Goal: Information Seeking & Learning: Learn about a topic

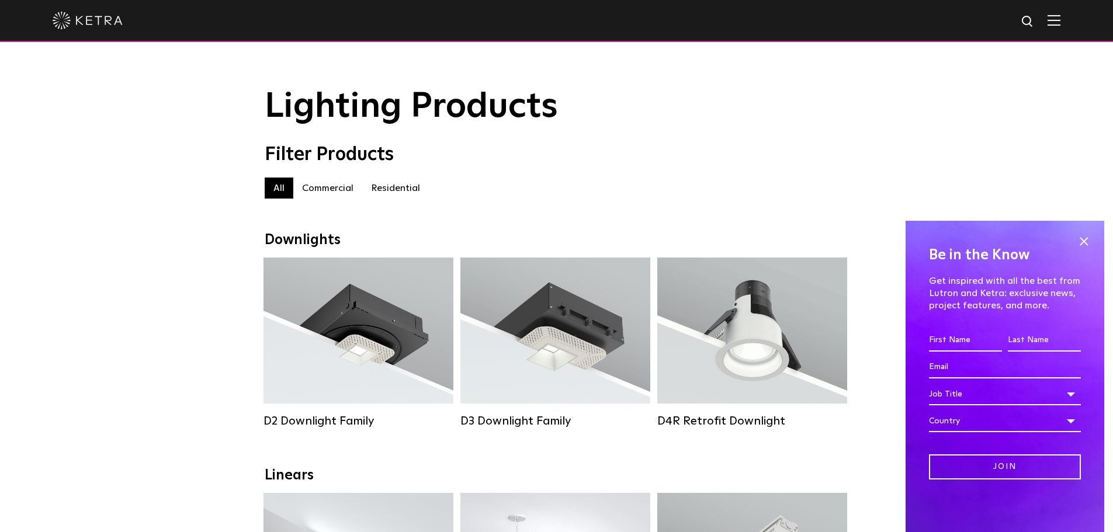
click at [395, 189] on label "Residential" at bounding box center [395, 188] width 67 height 21
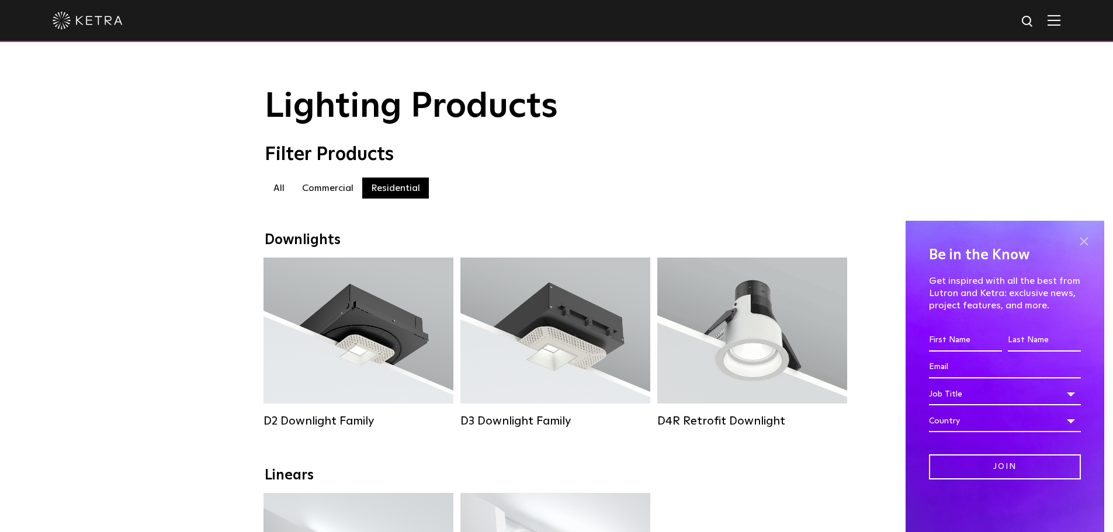
click at [1087, 235] on span at bounding box center [1084, 242] width 18 height 18
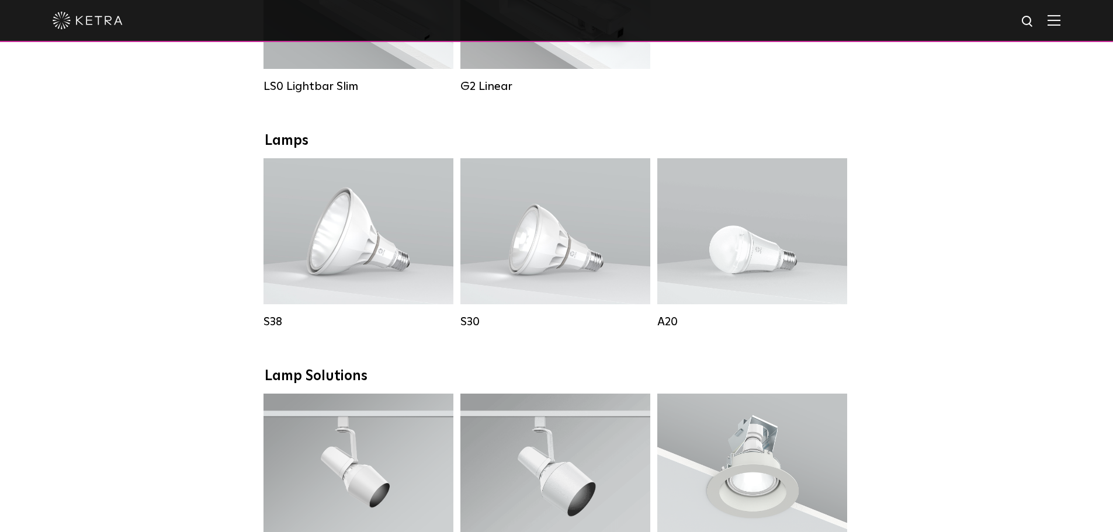
scroll to position [234, 0]
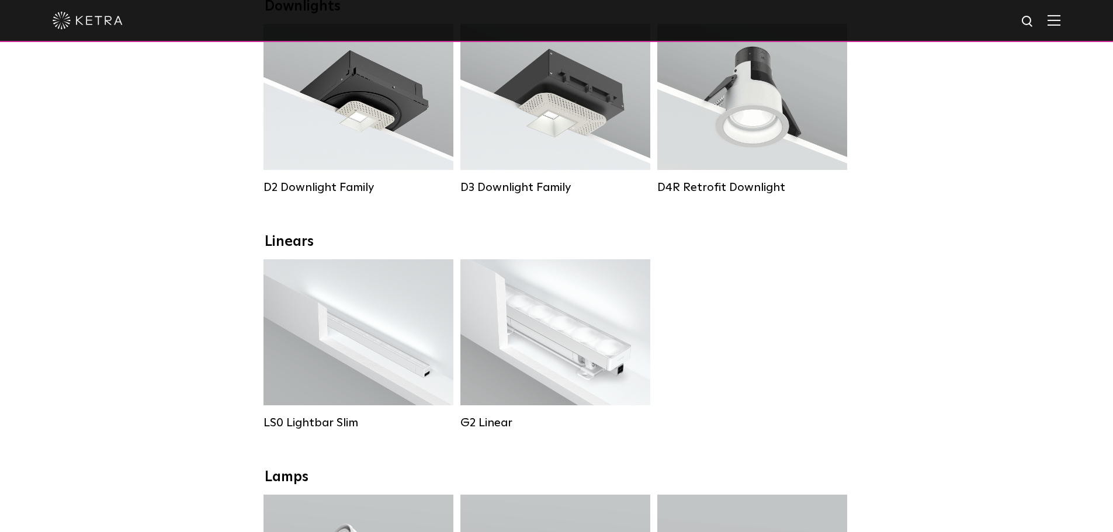
click at [1061, 22] on img at bounding box center [1054, 20] width 13 height 11
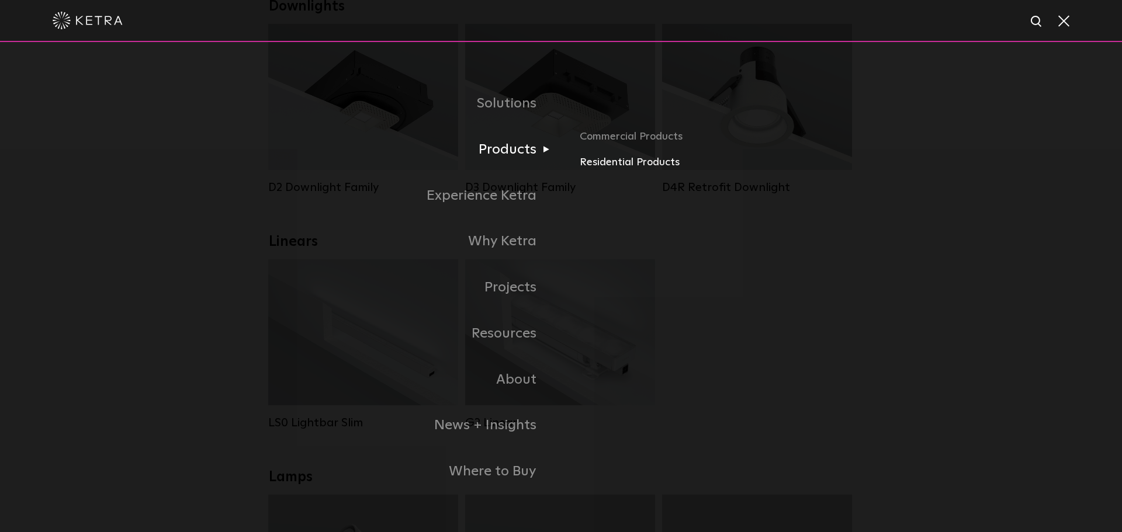
click at [624, 165] on link "Residential Products" at bounding box center [716, 162] width 273 height 17
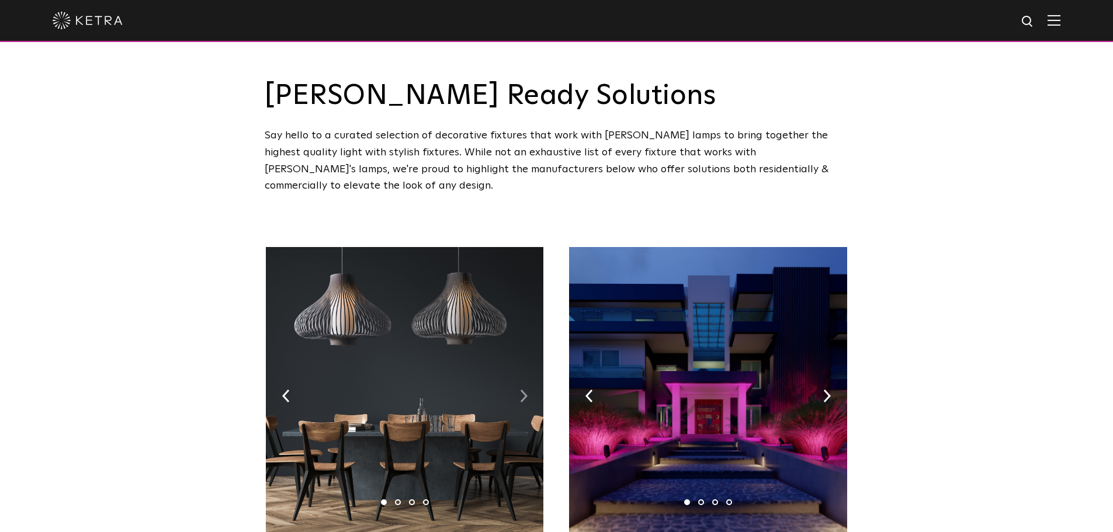
click at [523, 390] on img at bounding box center [524, 396] width 8 height 13
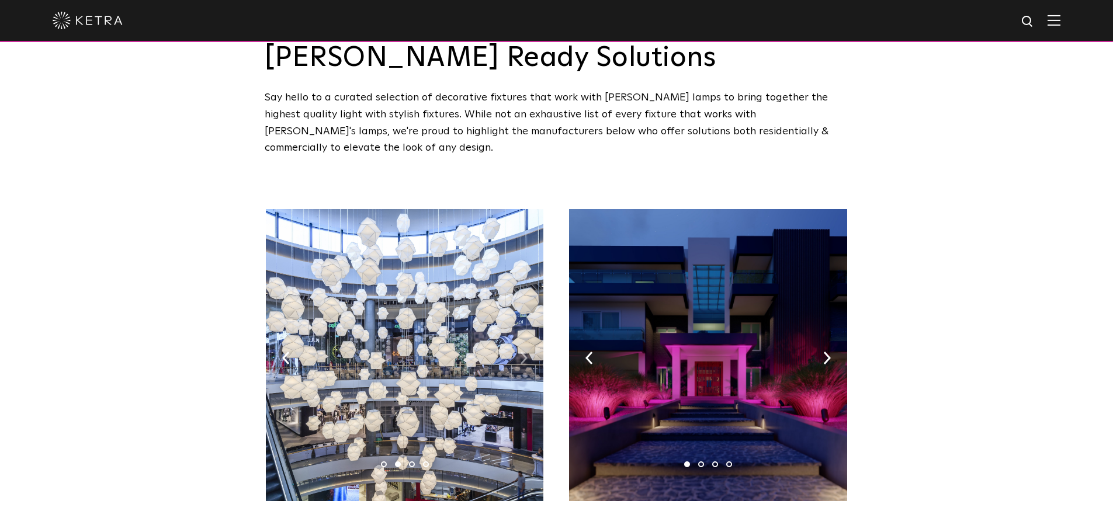
scroll to position [58, 0]
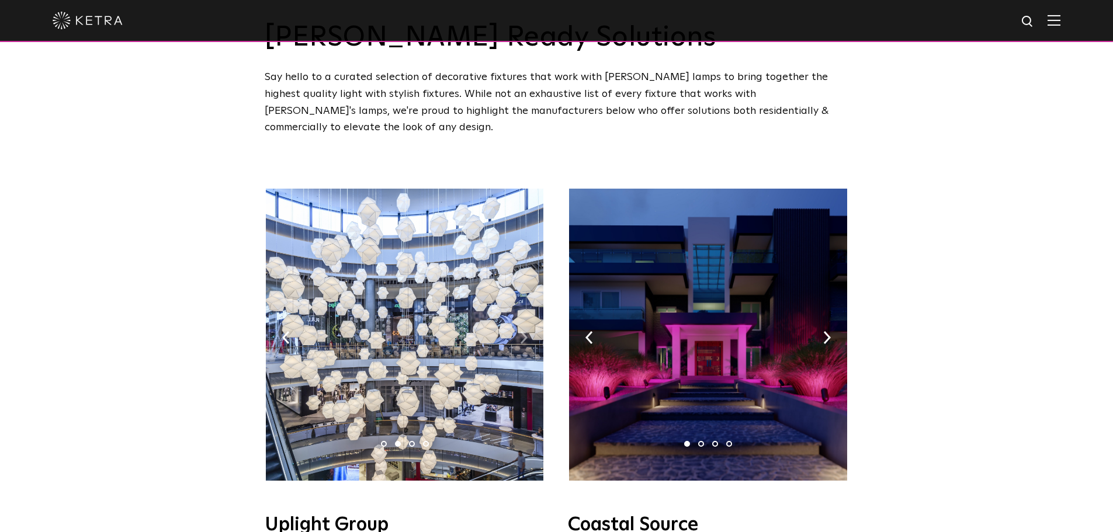
click at [520, 331] on img at bounding box center [524, 337] width 8 height 13
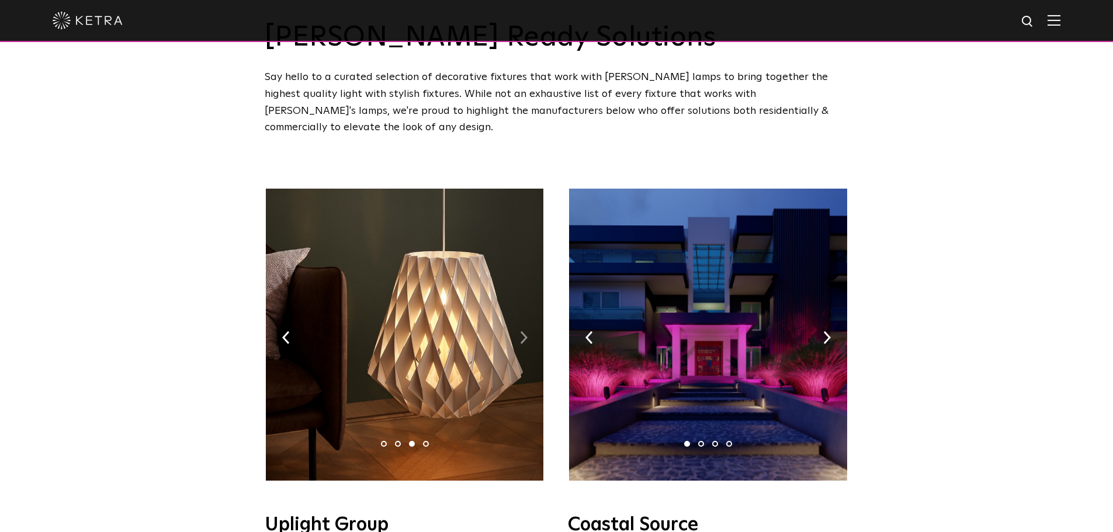
click at [520, 331] on img at bounding box center [524, 337] width 8 height 13
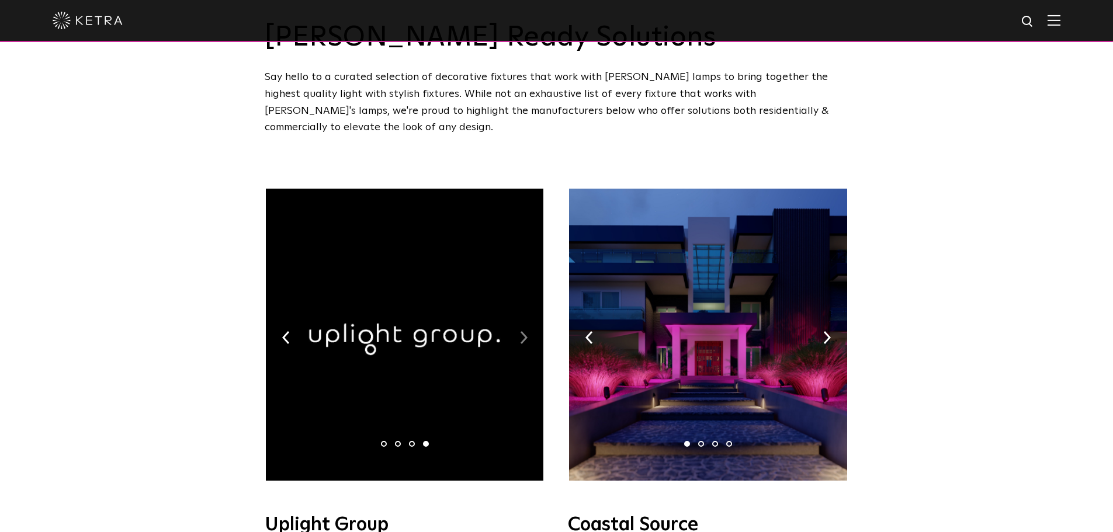
click at [520, 331] on img at bounding box center [524, 337] width 8 height 13
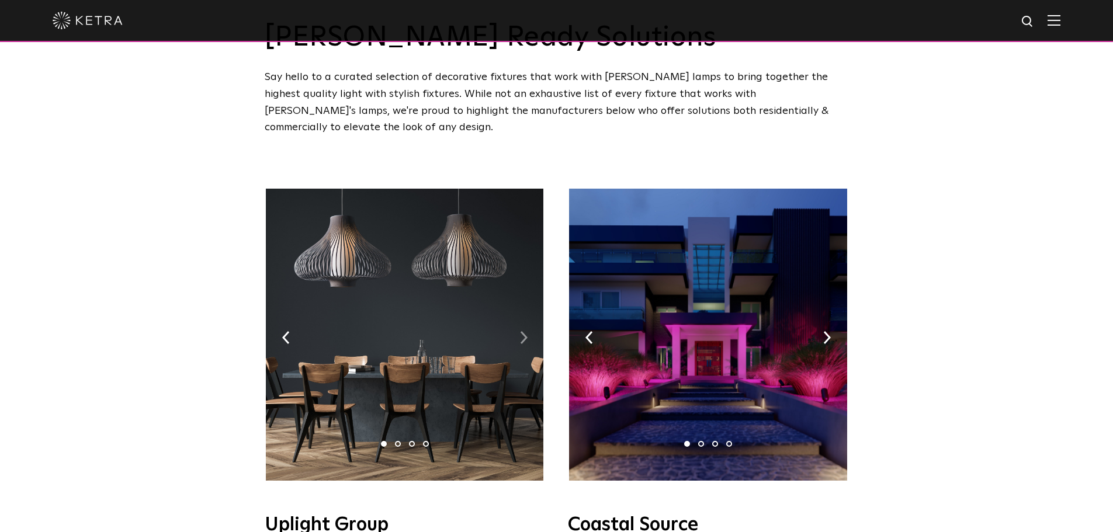
click at [520, 331] on img at bounding box center [524, 337] width 8 height 13
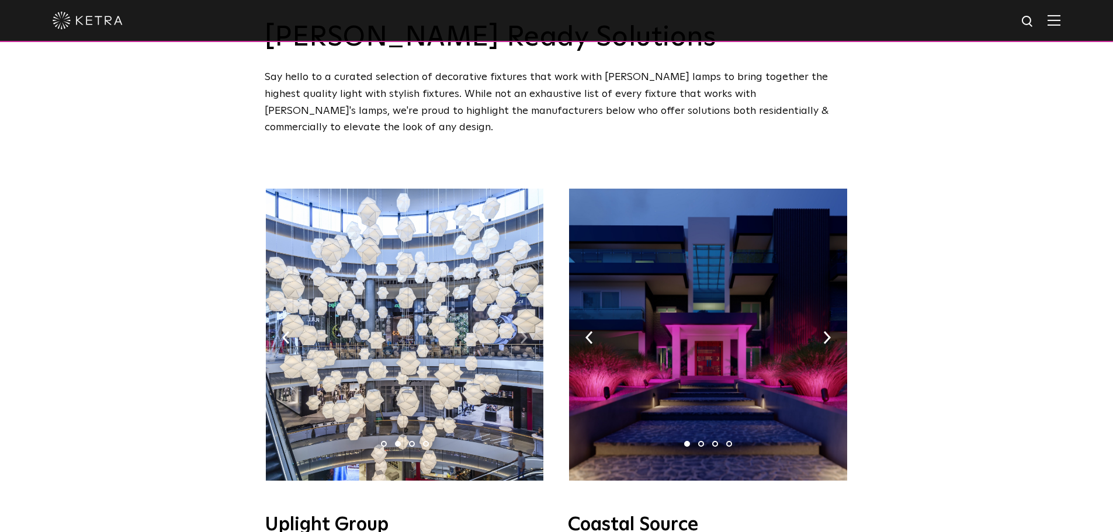
click at [520, 331] on img at bounding box center [524, 337] width 8 height 13
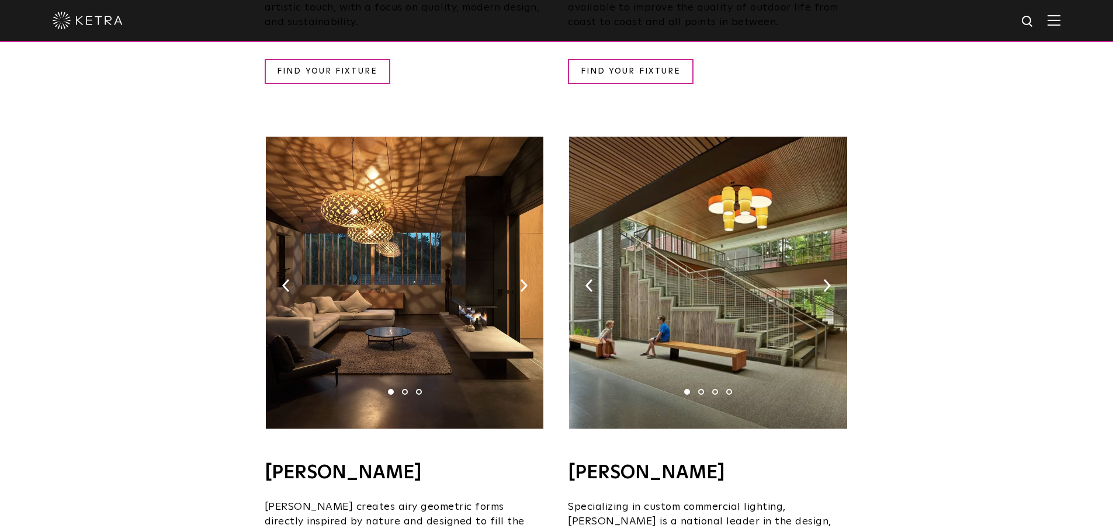
scroll to position [701, 0]
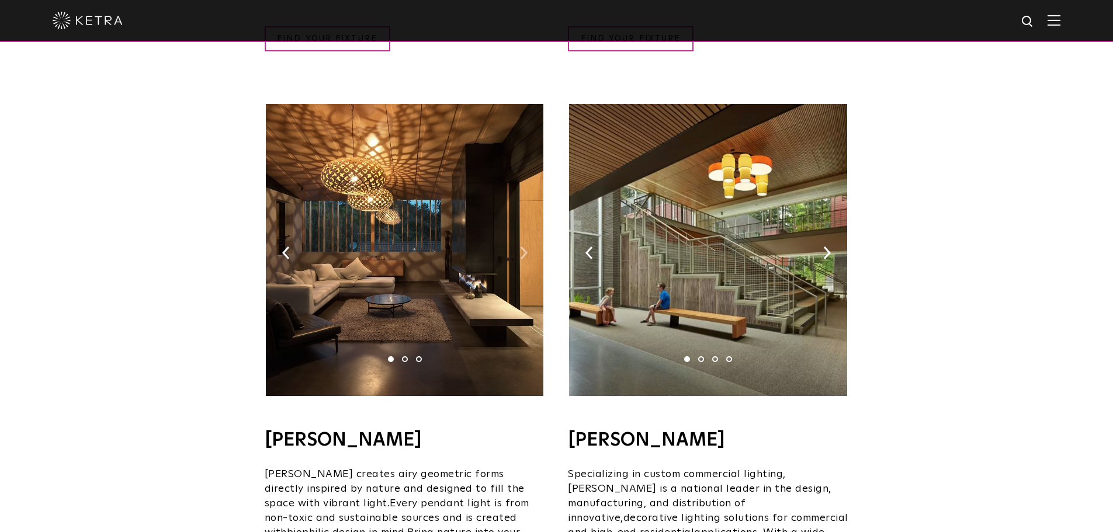
click at [526, 247] on img at bounding box center [524, 253] width 8 height 13
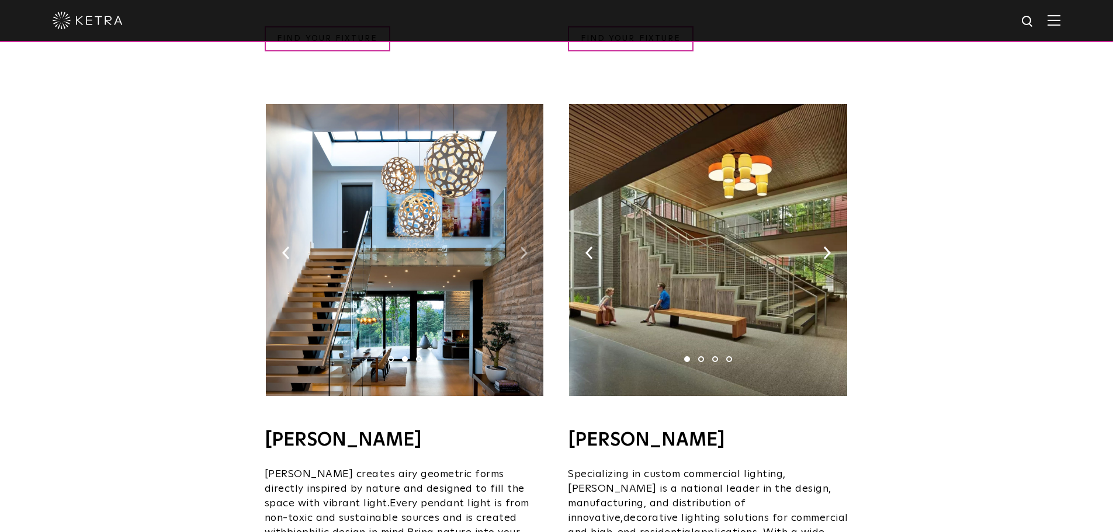
click at [526, 247] on img at bounding box center [524, 253] width 8 height 13
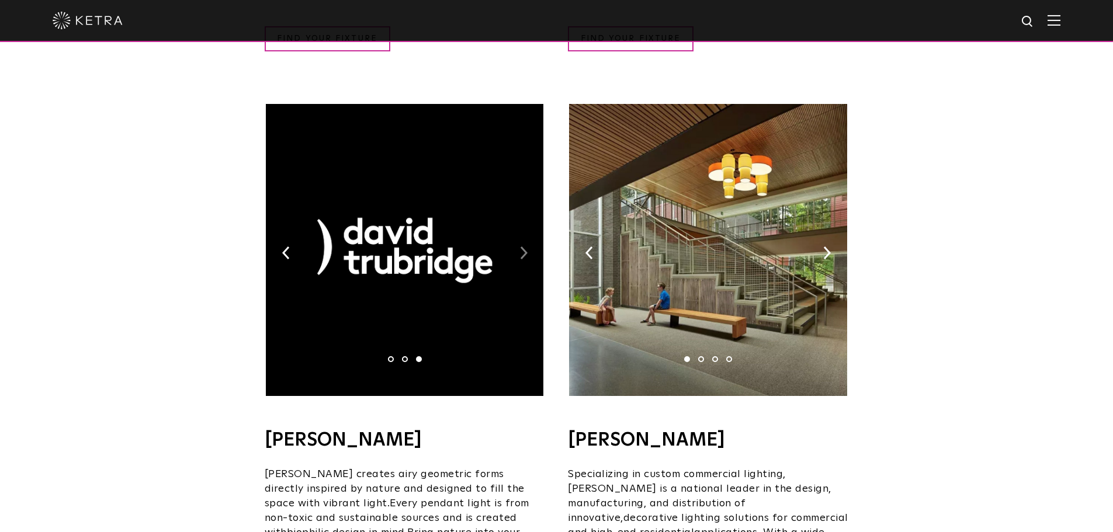
click at [526, 247] on img at bounding box center [524, 253] width 8 height 13
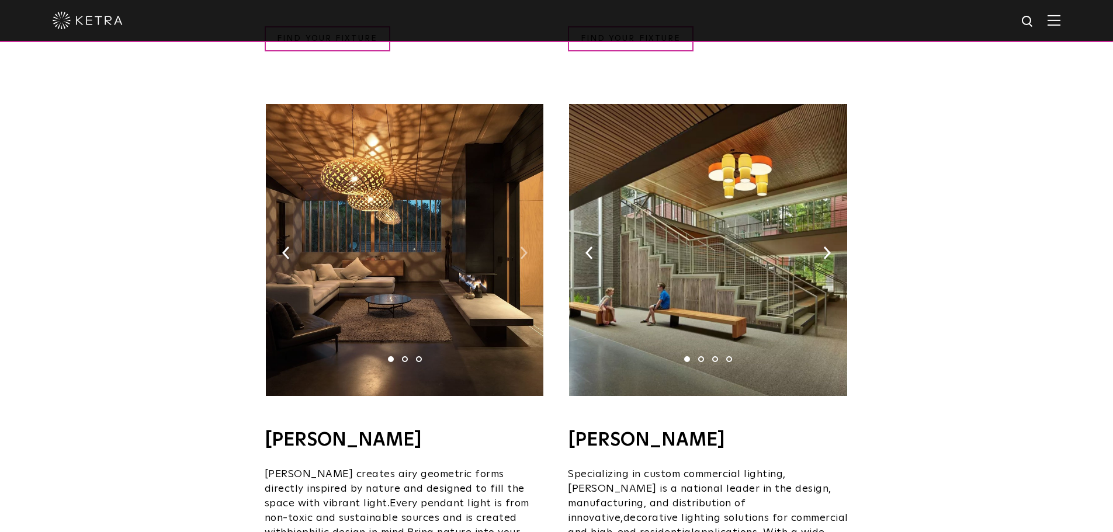
click at [526, 247] on img at bounding box center [524, 253] width 8 height 13
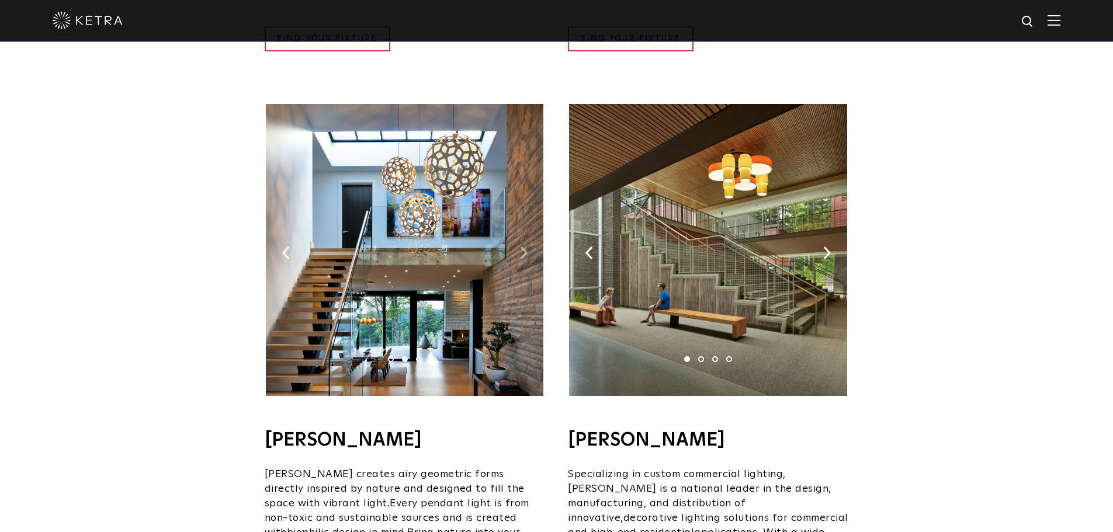
click at [526, 247] on img at bounding box center [524, 253] width 8 height 13
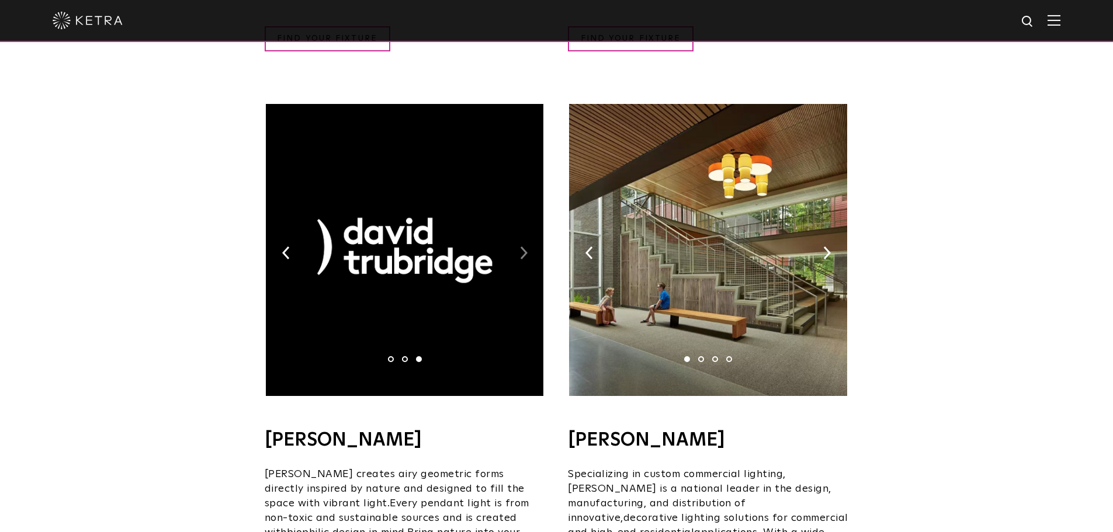
click at [526, 247] on img at bounding box center [524, 253] width 8 height 13
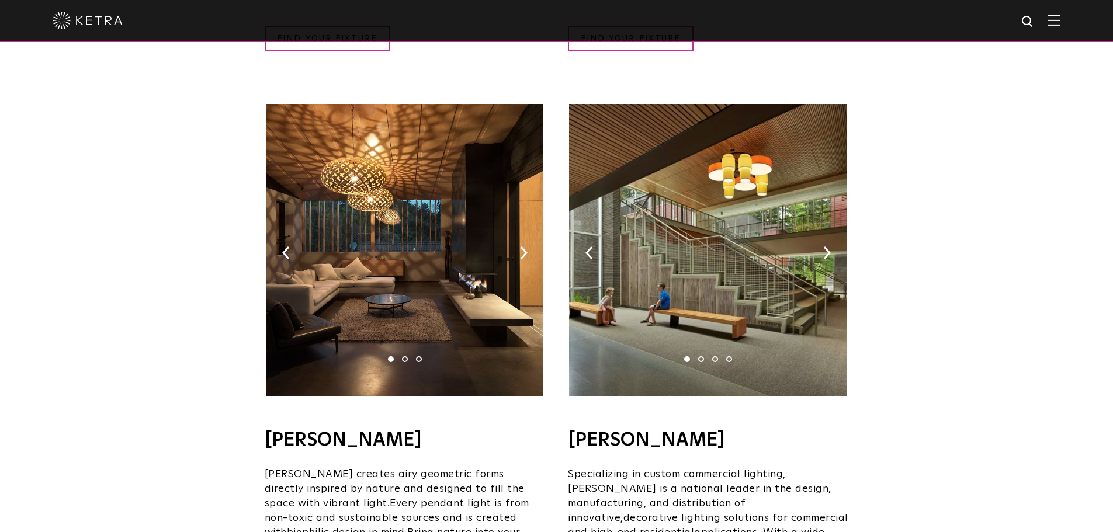
click at [831, 233] on img at bounding box center [708, 250] width 278 height 292
click at [825, 247] on img at bounding box center [827, 253] width 8 height 13
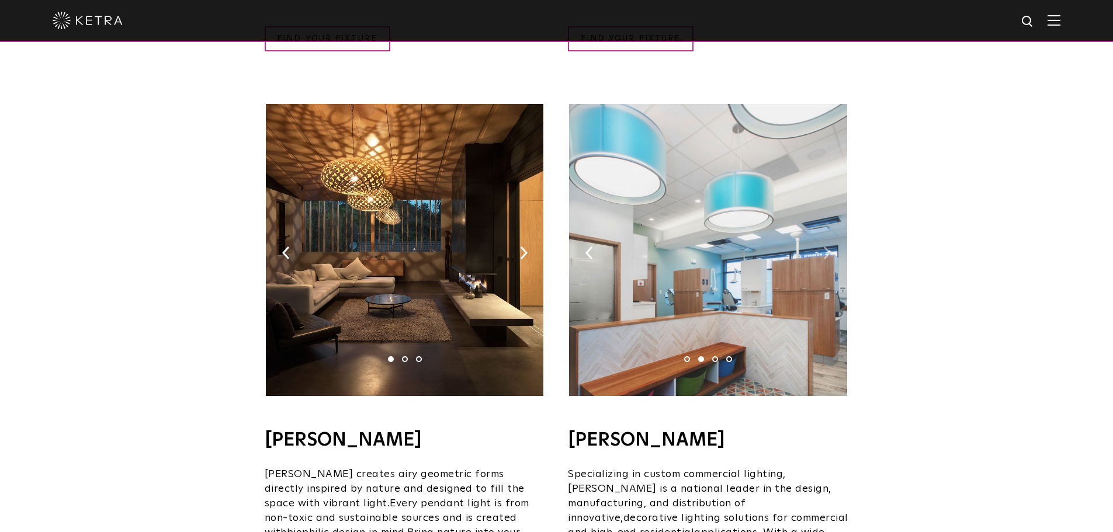
click at [825, 247] on img at bounding box center [827, 253] width 8 height 13
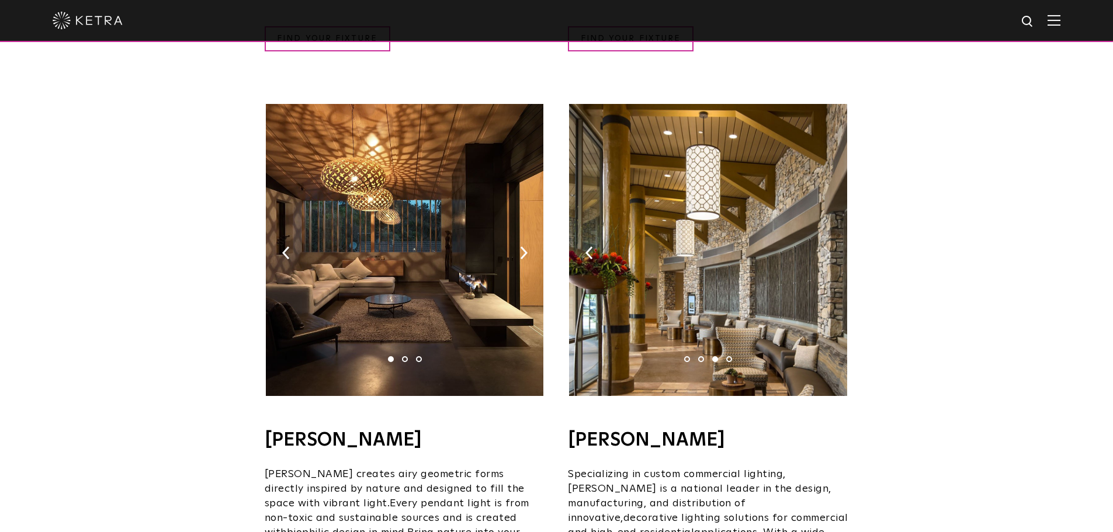
click at [825, 247] on img at bounding box center [827, 253] width 8 height 13
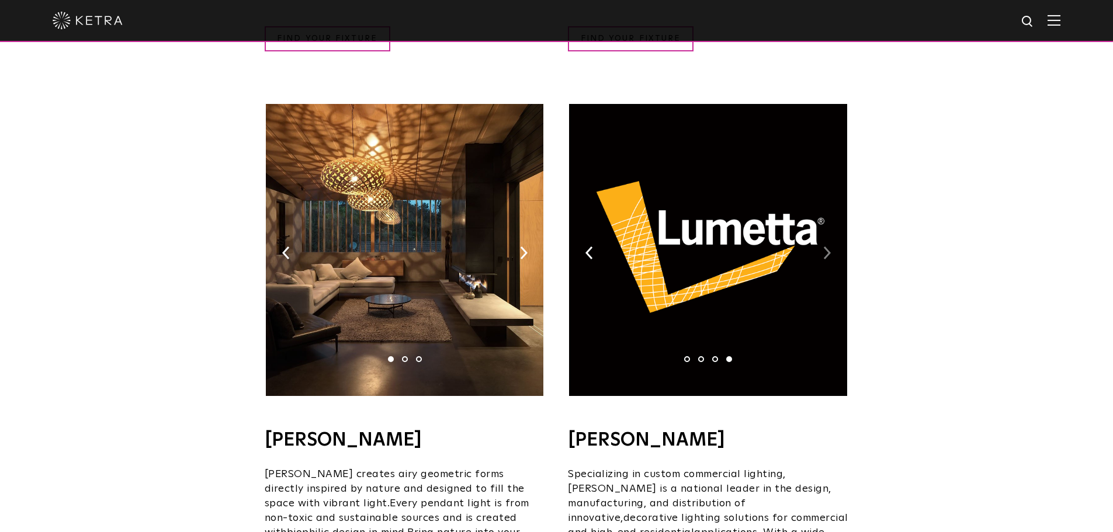
click at [825, 247] on img at bounding box center [827, 253] width 8 height 13
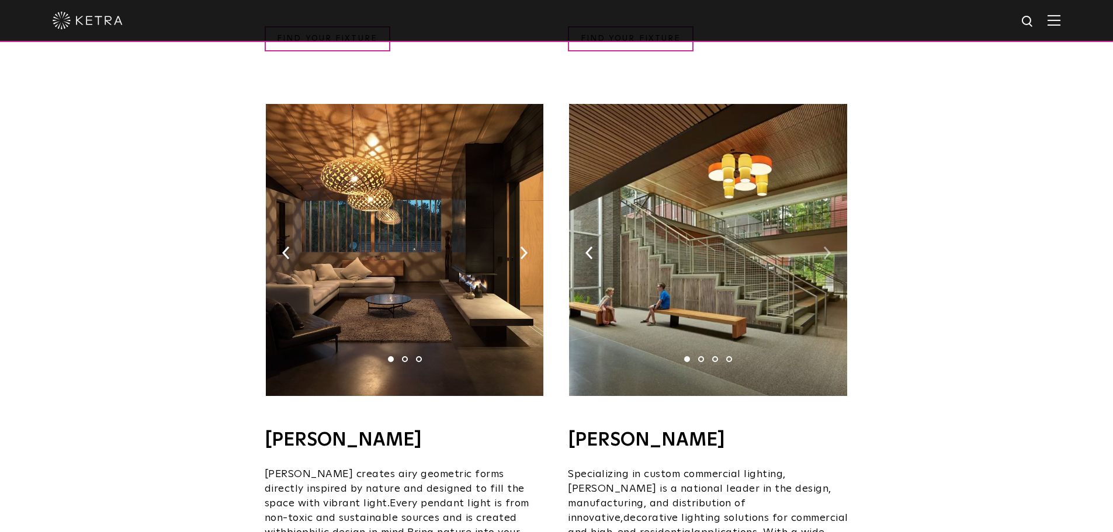
click at [825, 247] on img at bounding box center [827, 253] width 8 height 13
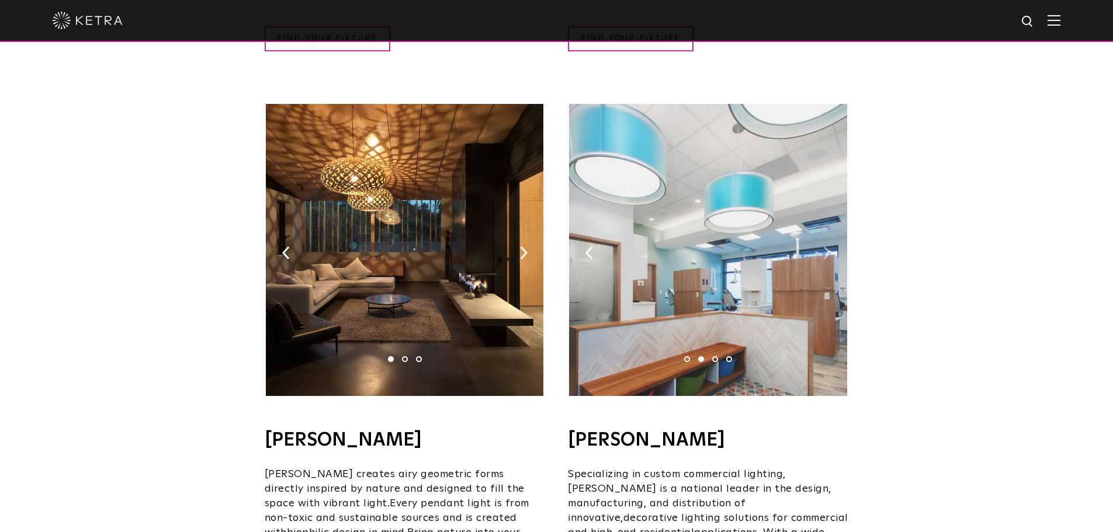
click at [825, 247] on img at bounding box center [827, 253] width 8 height 13
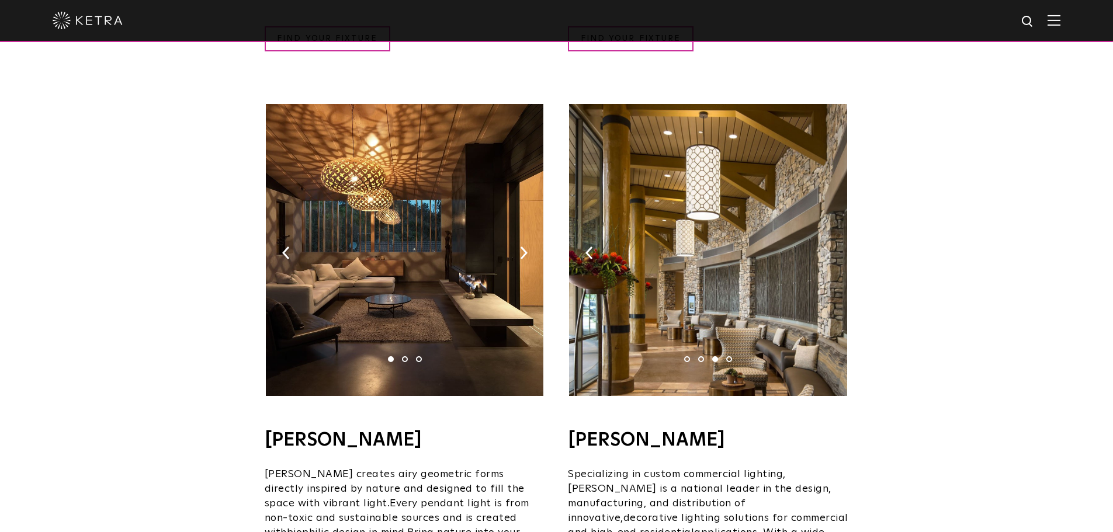
click at [825, 247] on img at bounding box center [827, 253] width 8 height 13
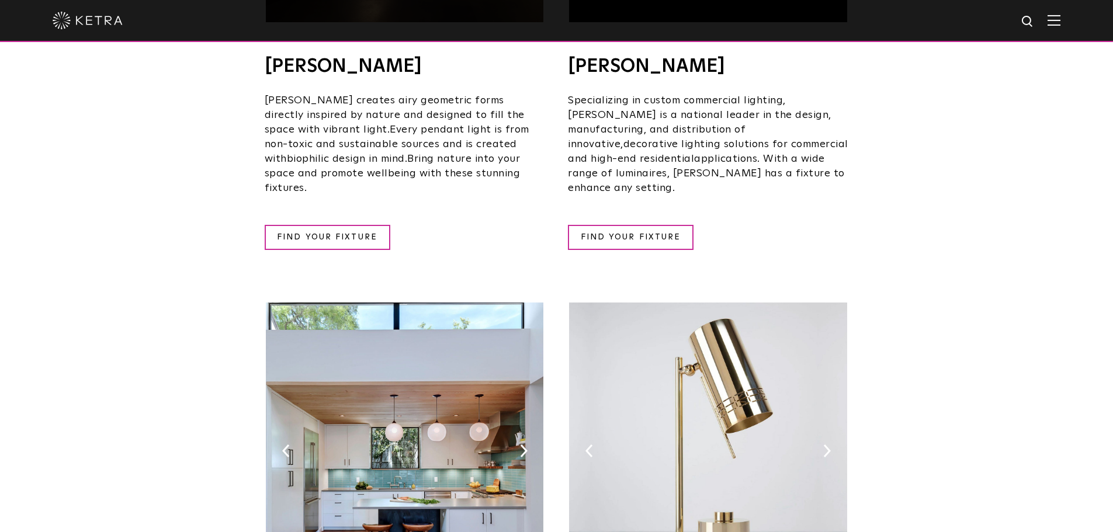
scroll to position [1169, 0]
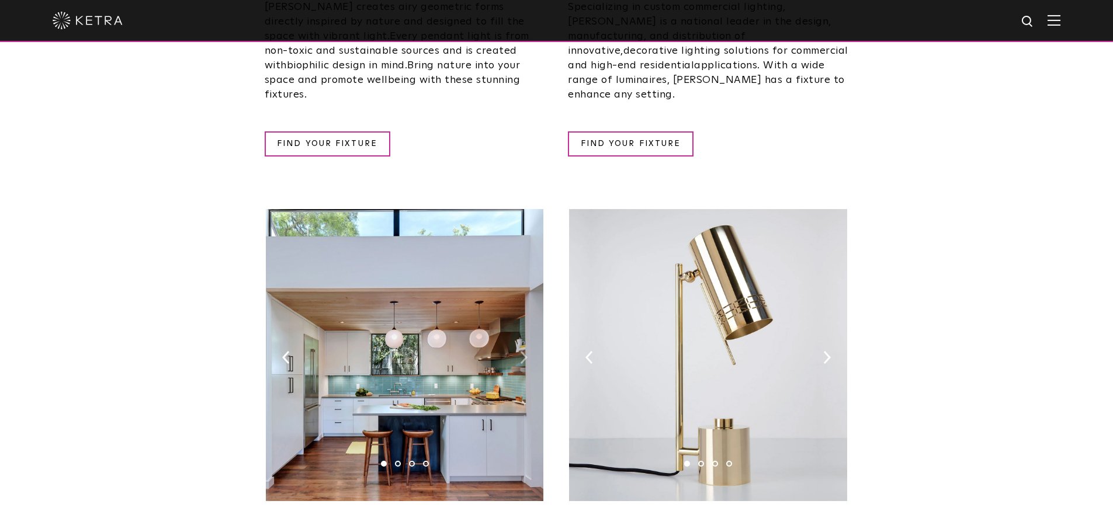
click at [524, 351] on img at bounding box center [524, 357] width 8 height 13
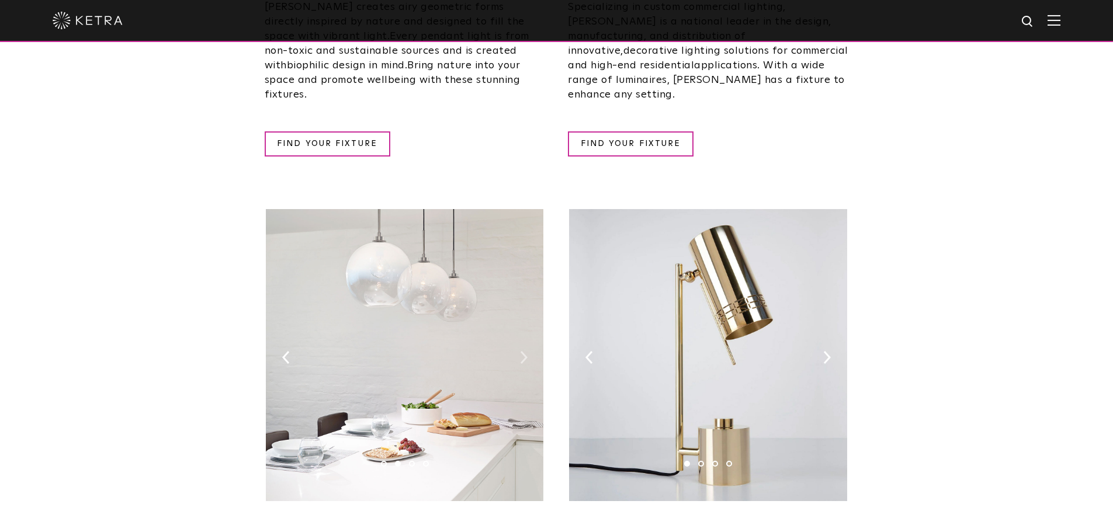
click at [525, 351] on img at bounding box center [524, 357] width 8 height 13
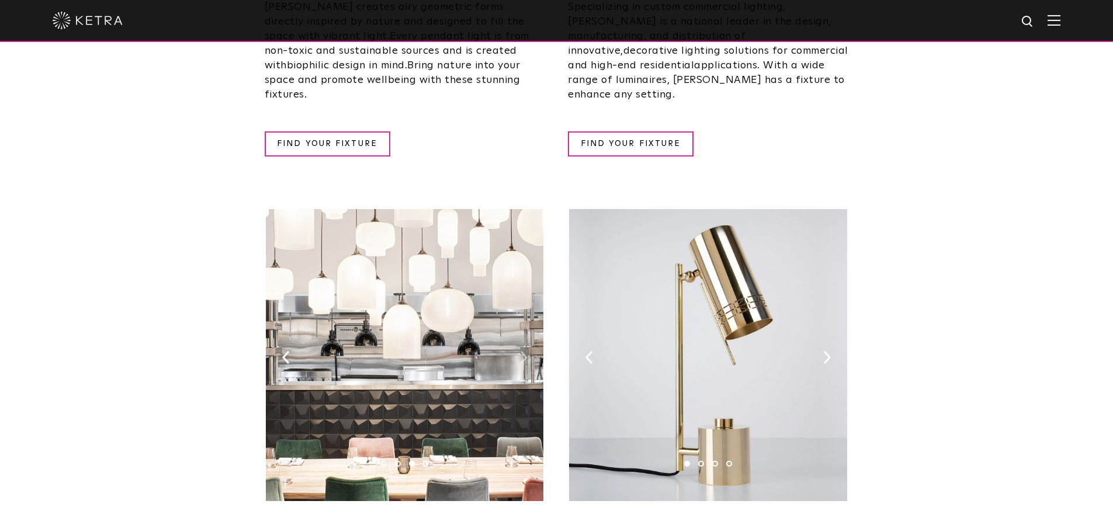
click at [525, 351] on img at bounding box center [524, 357] width 8 height 13
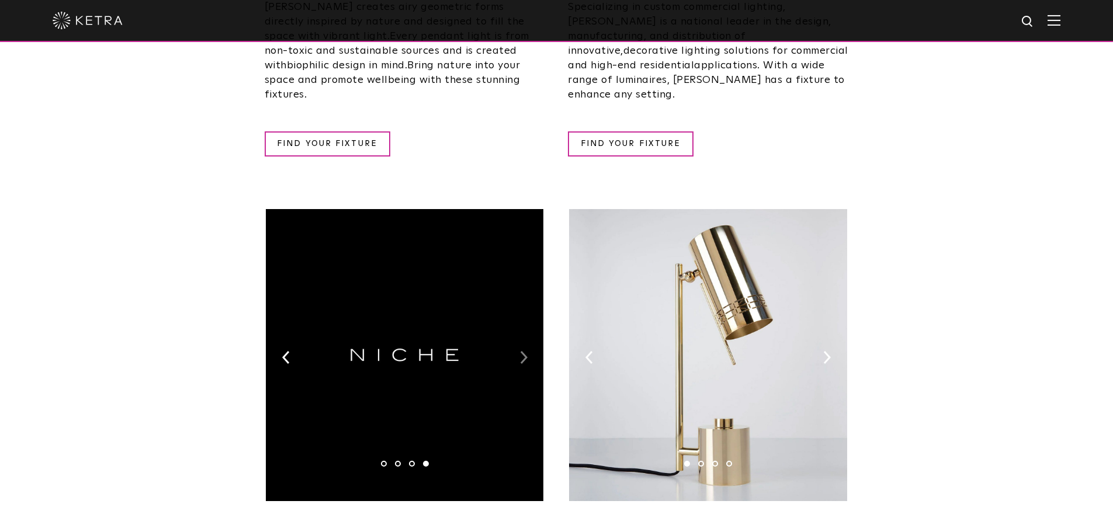
click at [525, 351] on img at bounding box center [524, 357] width 8 height 13
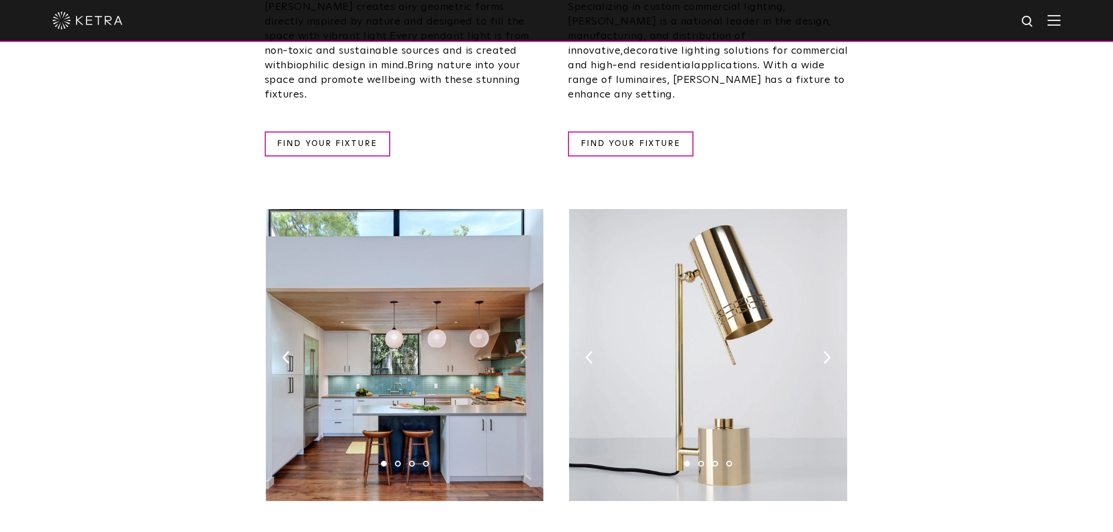
click at [525, 351] on img at bounding box center [524, 357] width 8 height 13
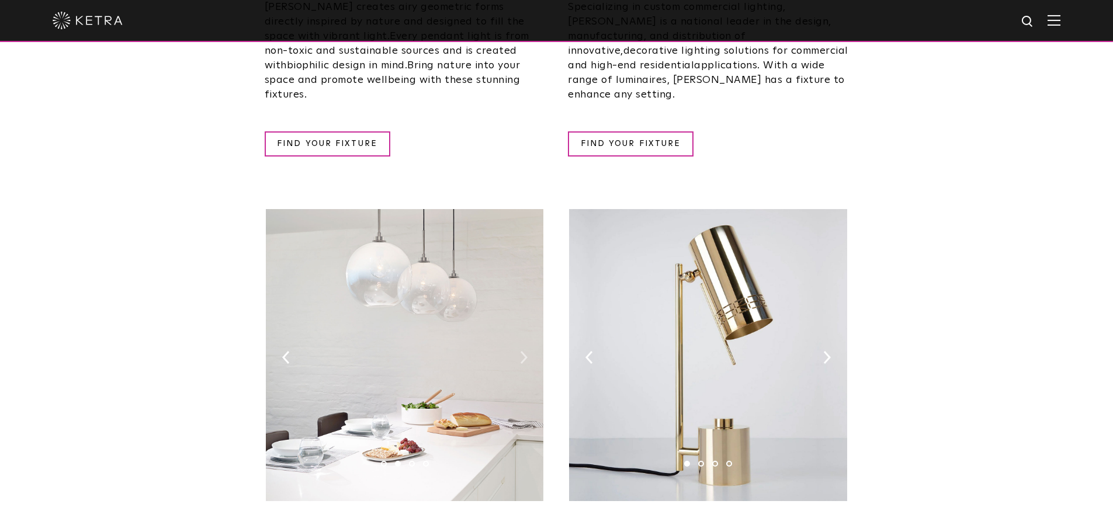
click at [525, 351] on img at bounding box center [524, 357] width 8 height 13
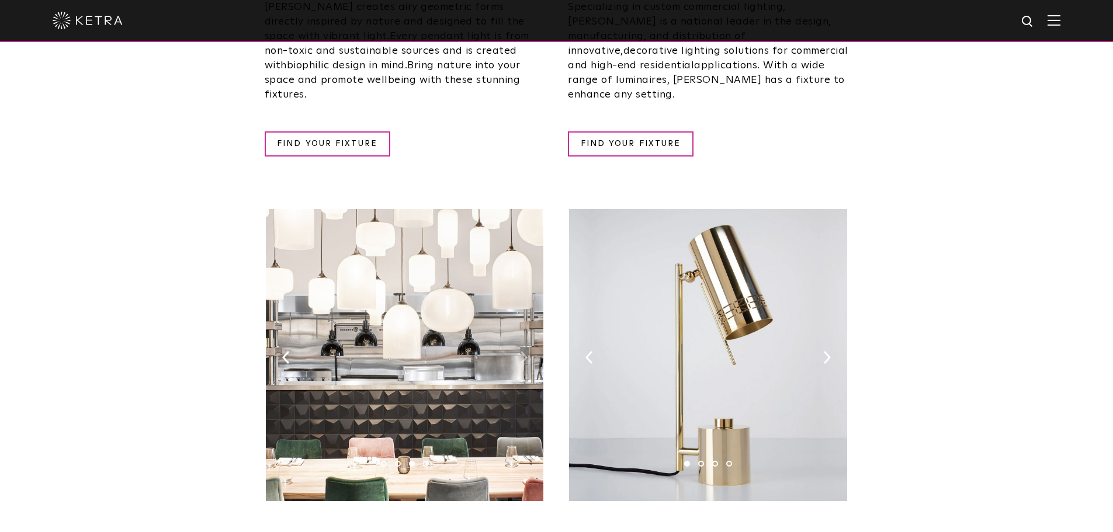
click at [525, 351] on img at bounding box center [524, 357] width 8 height 13
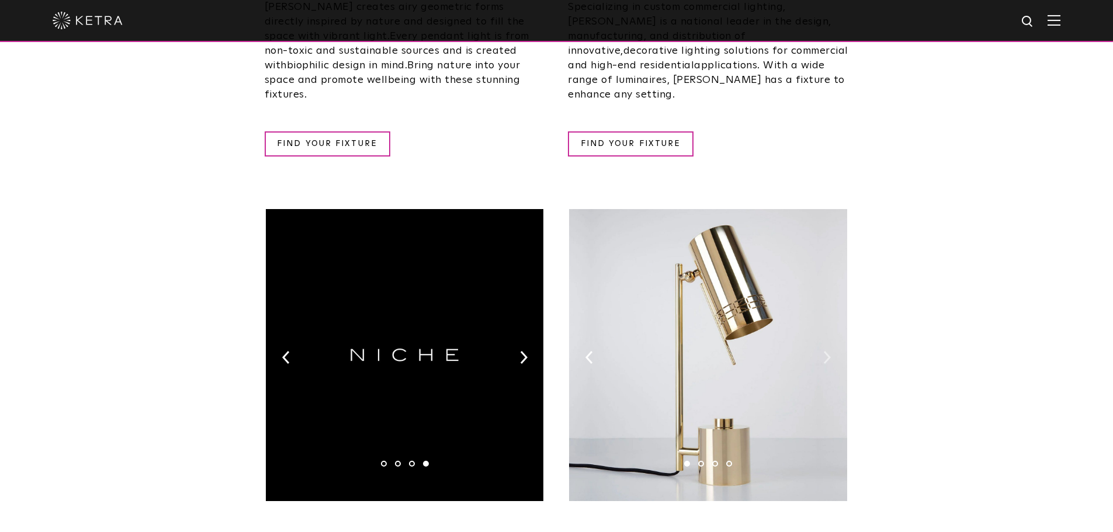
click at [824, 351] on img at bounding box center [827, 357] width 8 height 13
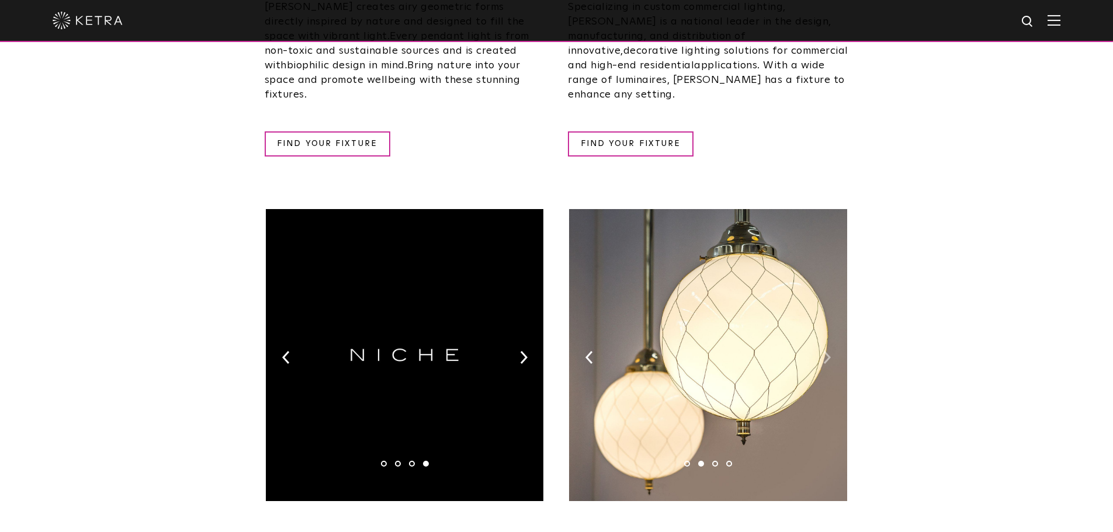
click at [824, 351] on img at bounding box center [827, 357] width 8 height 13
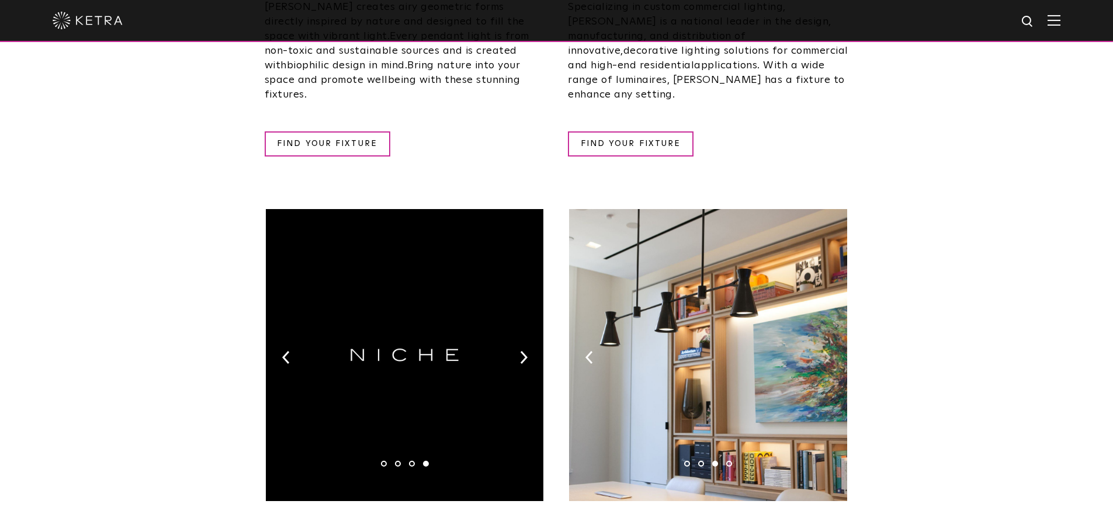
click at [824, 351] on img at bounding box center [827, 357] width 8 height 13
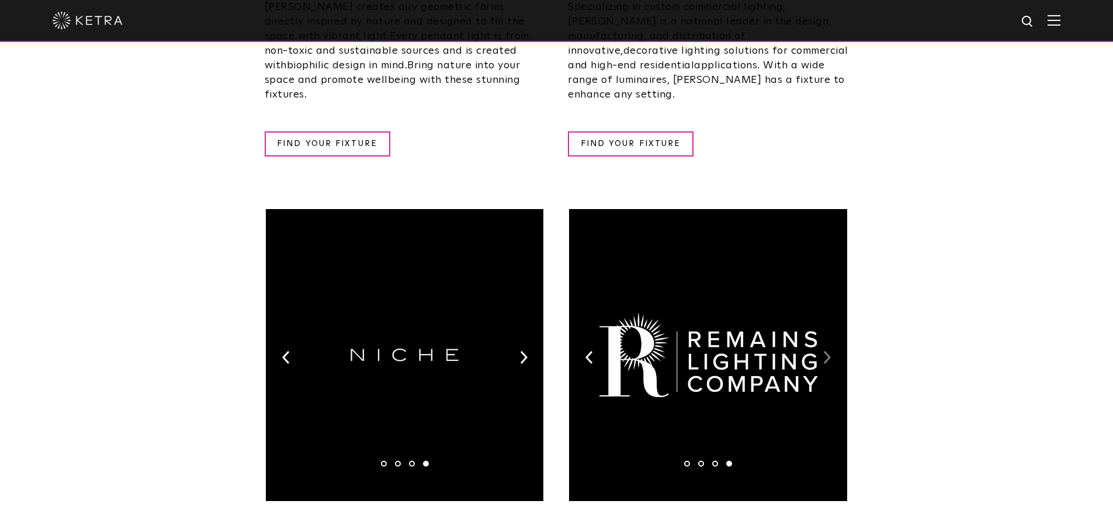
click at [824, 351] on img at bounding box center [827, 357] width 8 height 13
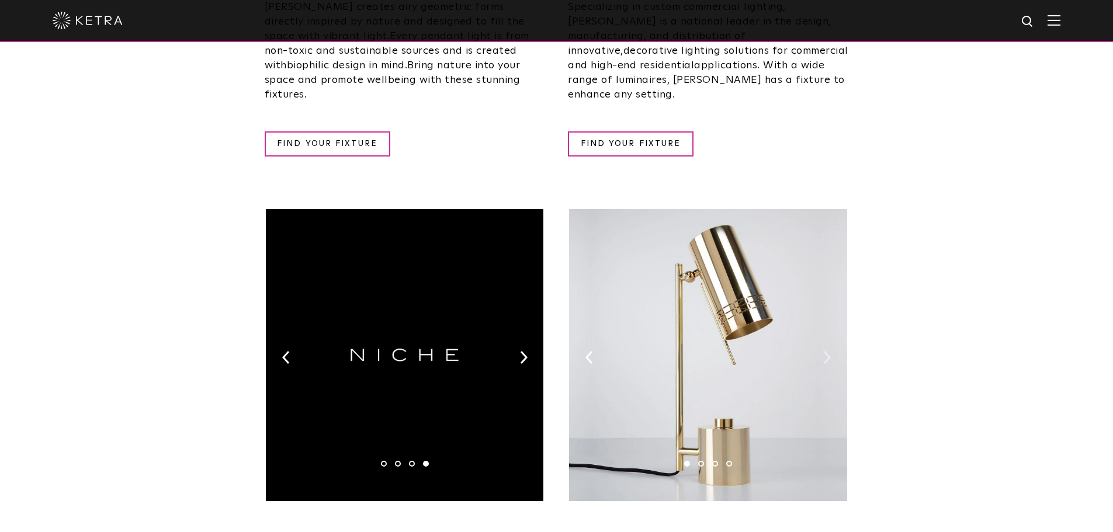
click at [824, 351] on img at bounding box center [827, 357] width 8 height 13
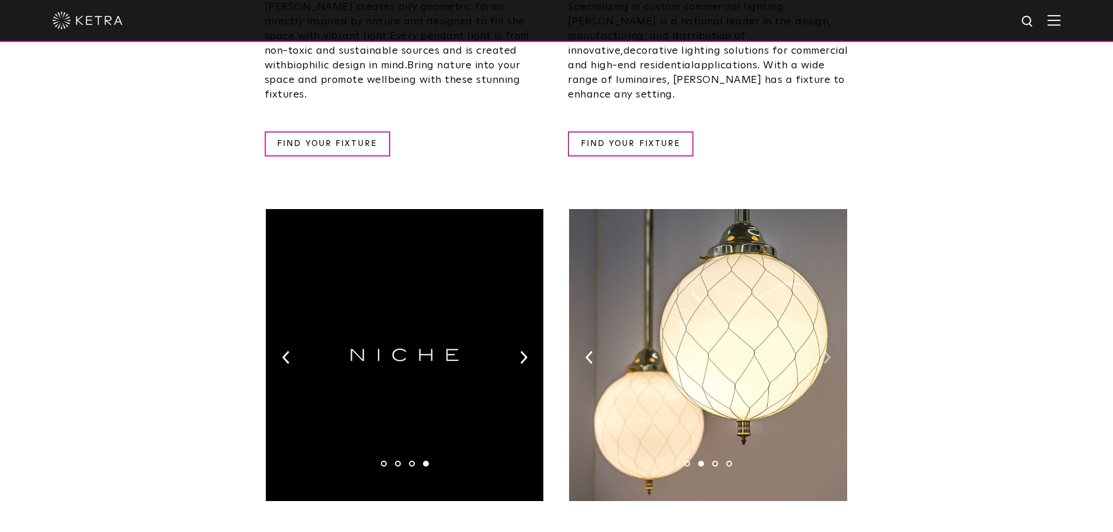
click at [824, 351] on img at bounding box center [827, 357] width 8 height 13
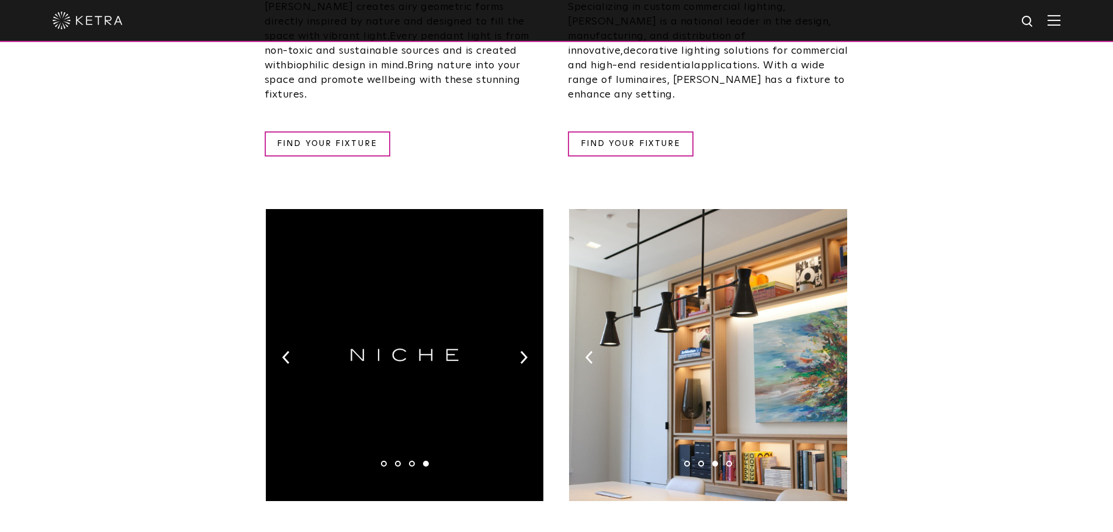
click at [824, 351] on img at bounding box center [827, 357] width 8 height 13
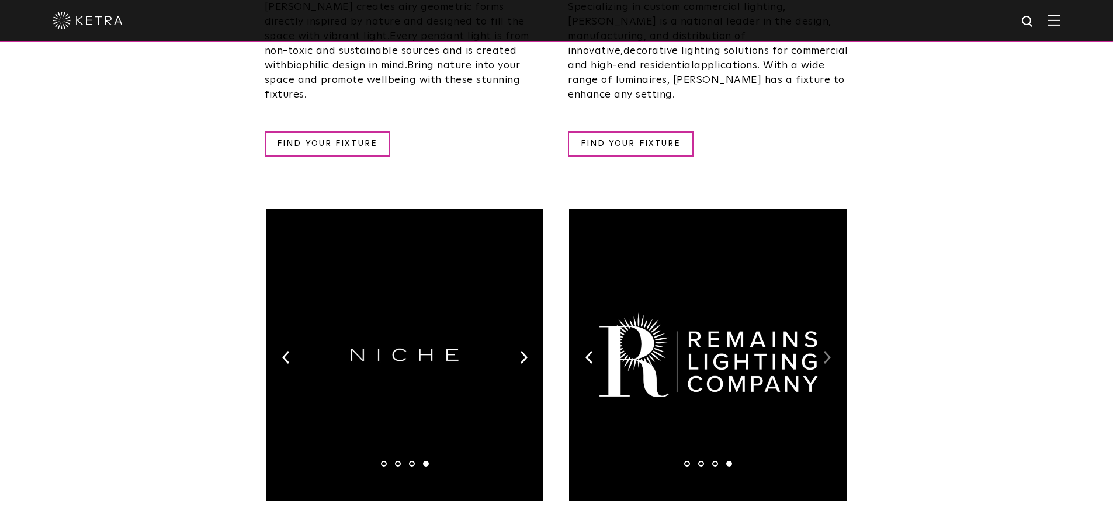
click at [824, 351] on img at bounding box center [827, 357] width 8 height 13
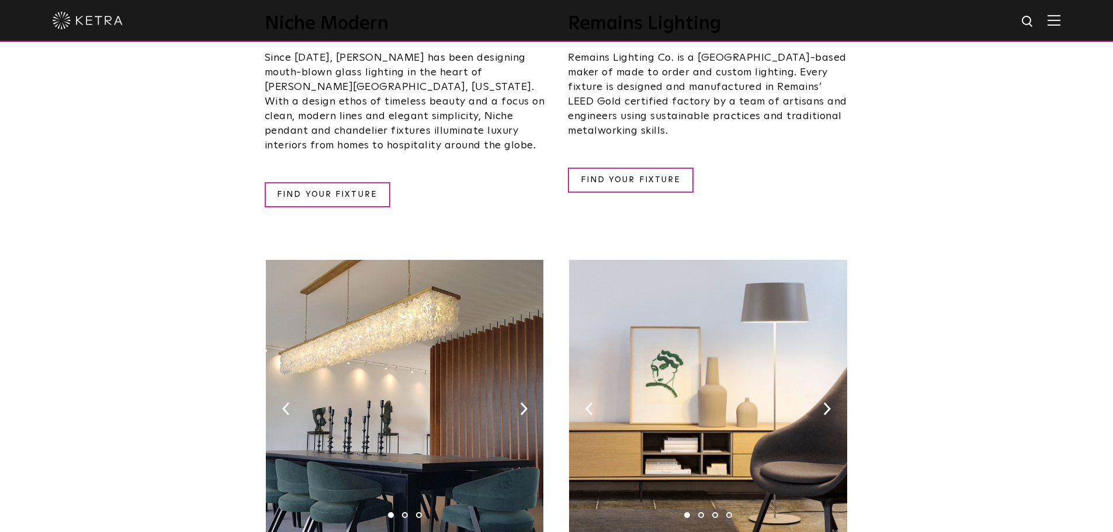
scroll to position [1753, 0]
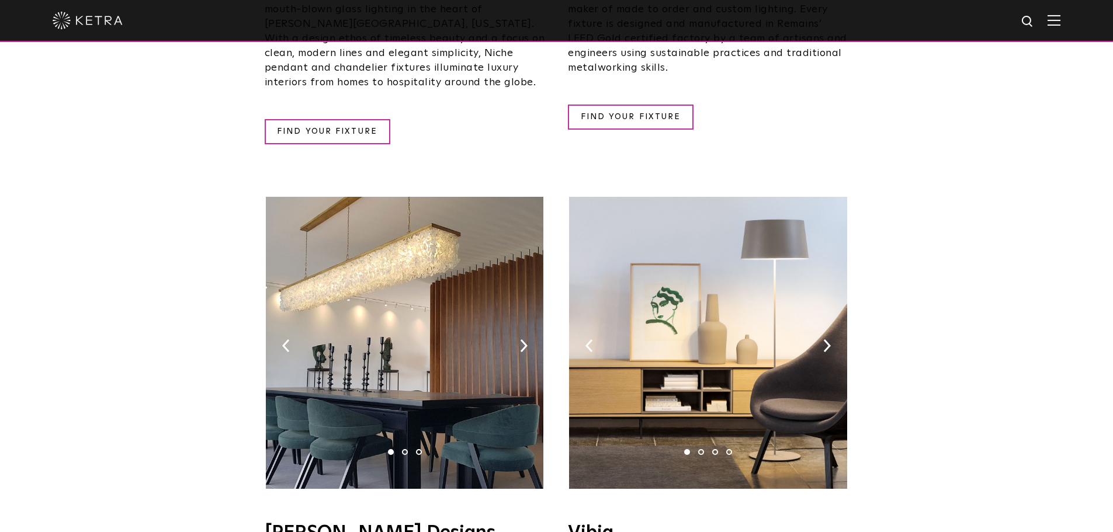
click at [517, 296] on img at bounding box center [405, 343] width 278 height 292
drag, startPoint x: 515, startPoint y: 292, endPoint x: 521, endPoint y: 278, distance: 14.7
click at [521, 278] on img at bounding box center [405, 343] width 278 height 292
click at [524, 339] on img at bounding box center [524, 345] width 8 height 13
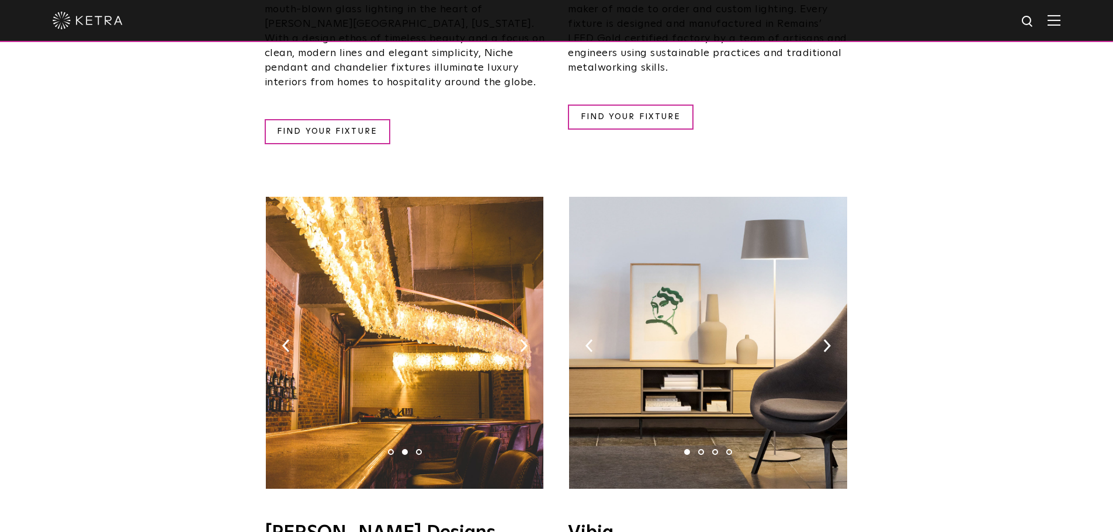
click at [517, 296] on img at bounding box center [405, 343] width 278 height 292
click at [521, 339] on img at bounding box center [524, 345] width 8 height 13
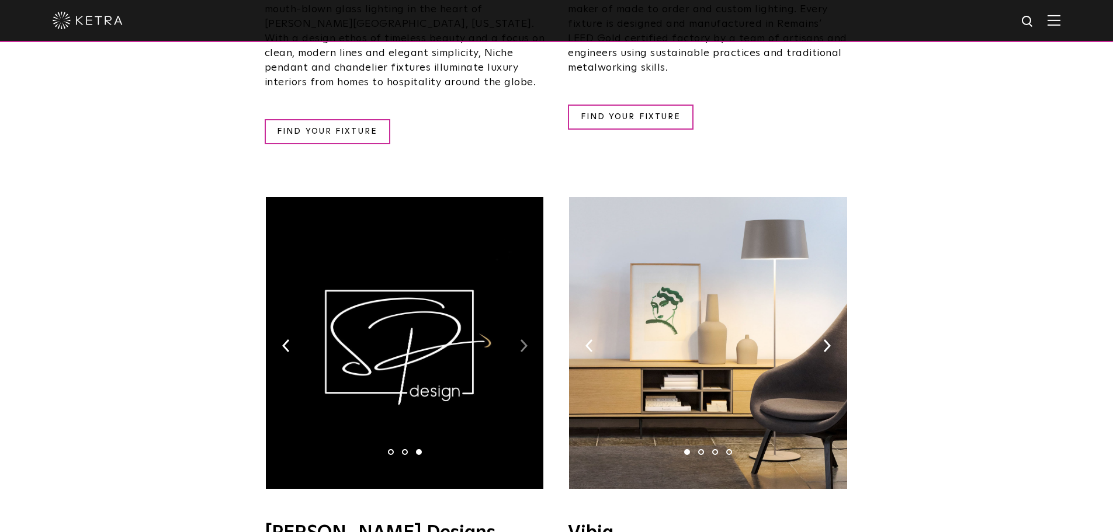
click at [523, 339] on img at bounding box center [524, 345] width 8 height 13
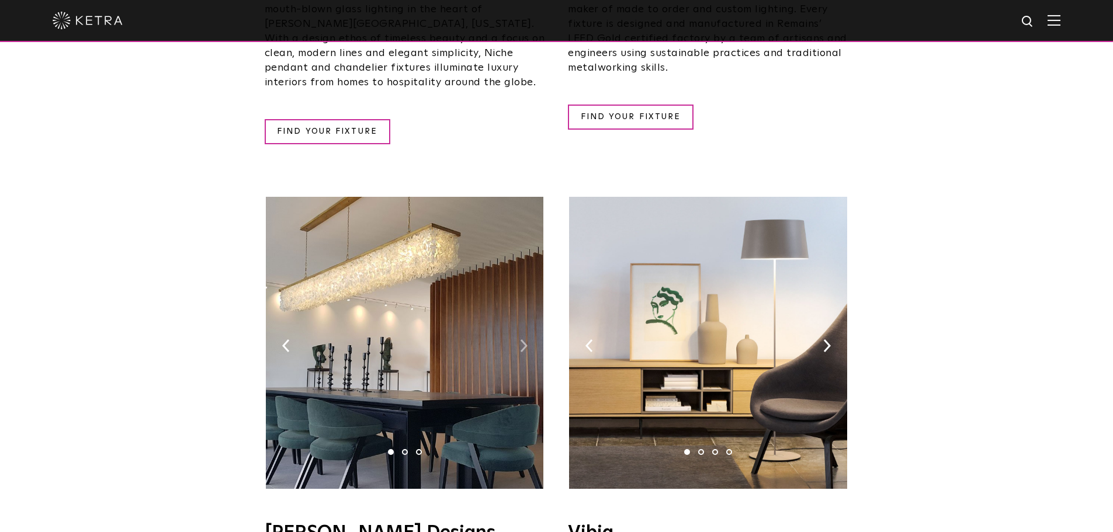
click at [523, 339] on img at bounding box center [524, 345] width 8 height 13
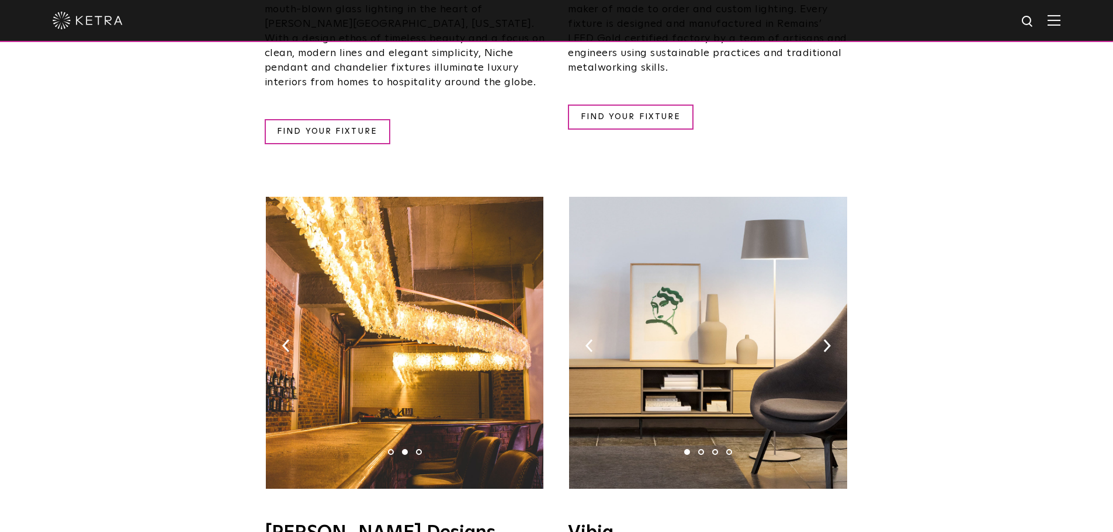
click at [525, 339] on img at bounding box center [524, 345] width 8 height 13
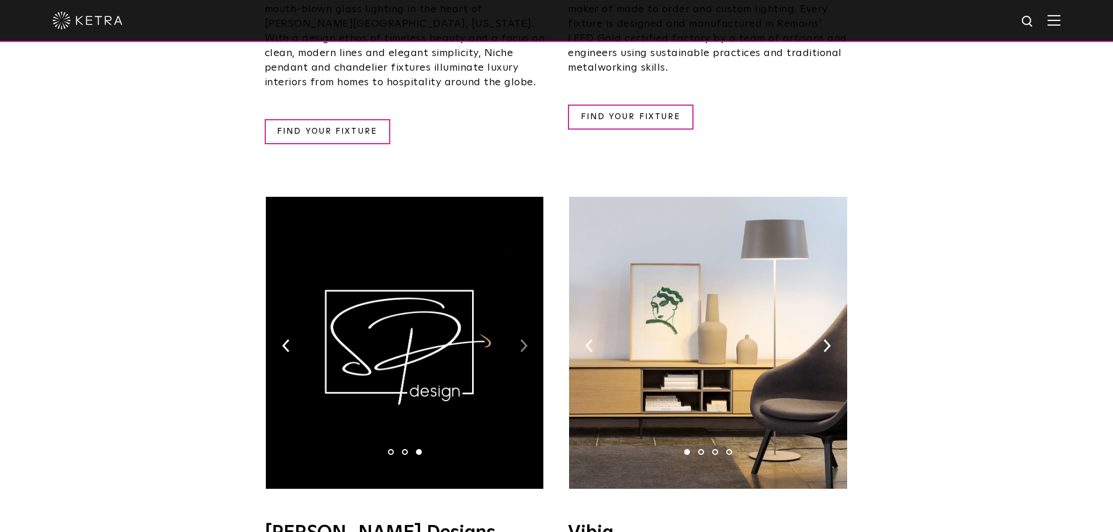
click at [525, 339] on img at bounding box center [524, 345] width 8 height 13
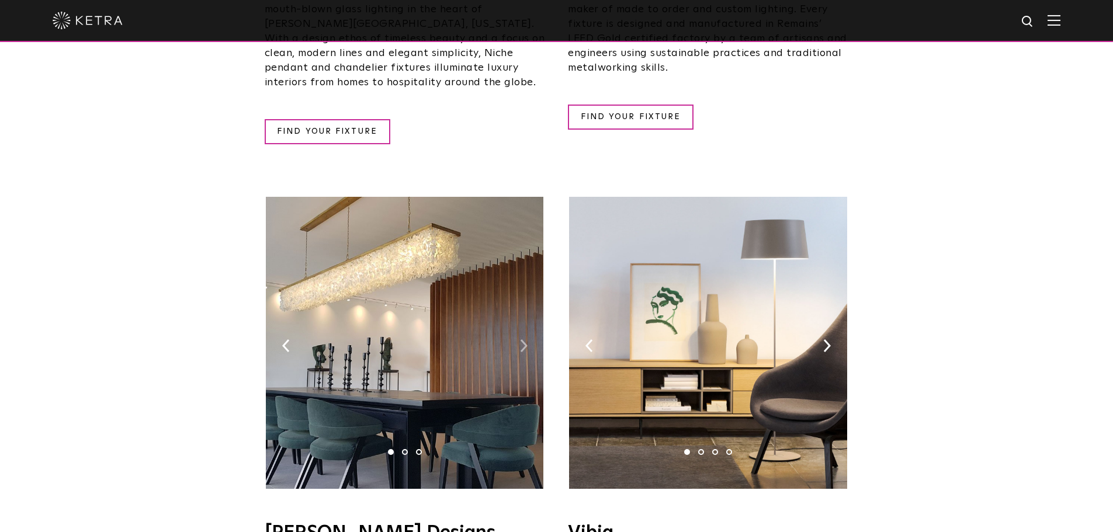
click at [525, 339] on img at bounding box center [524, 345] width 8 height 13
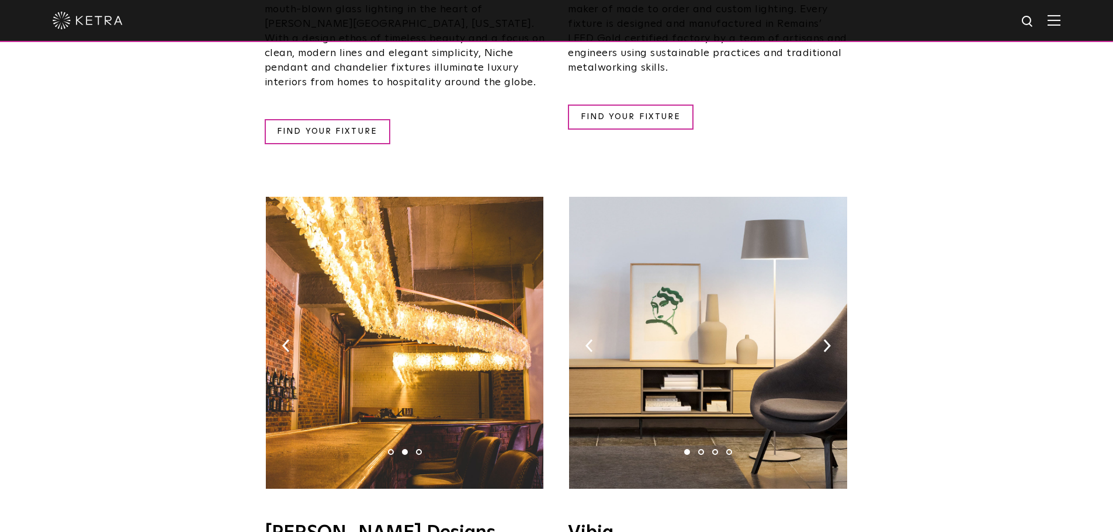
click at [525, 339] on img at bounding box center [524, 345] width 8 height 13
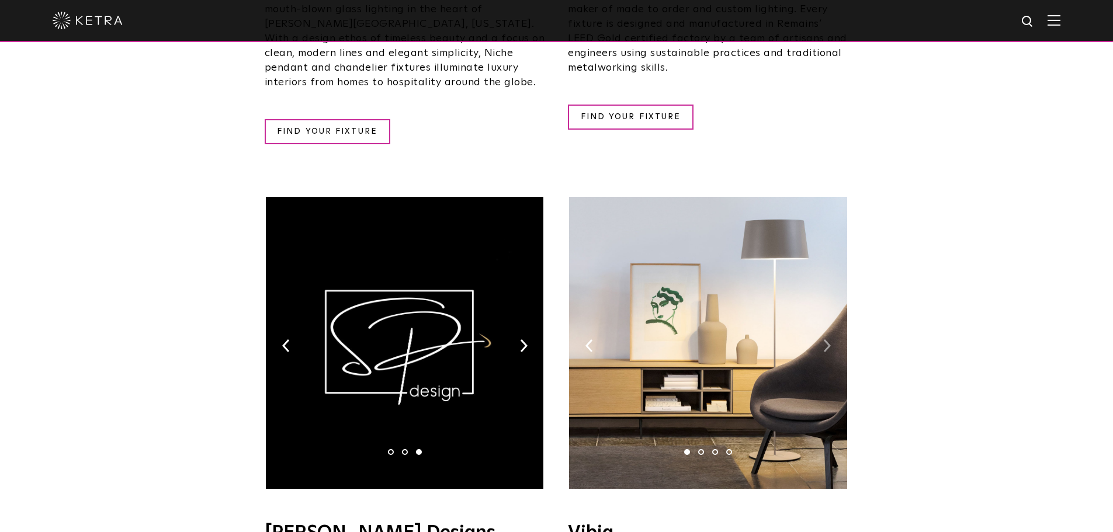
click at [825, 339] on img at bounding box center [827, 345] width 8 height 13
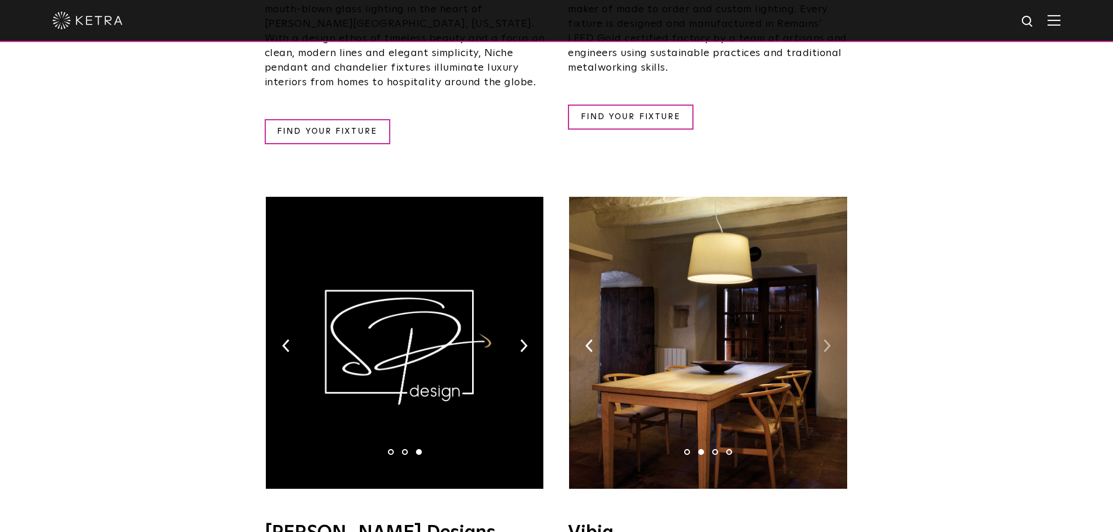
click at [825, 339] on img at bounding box center [827, 345] width 8 height 13
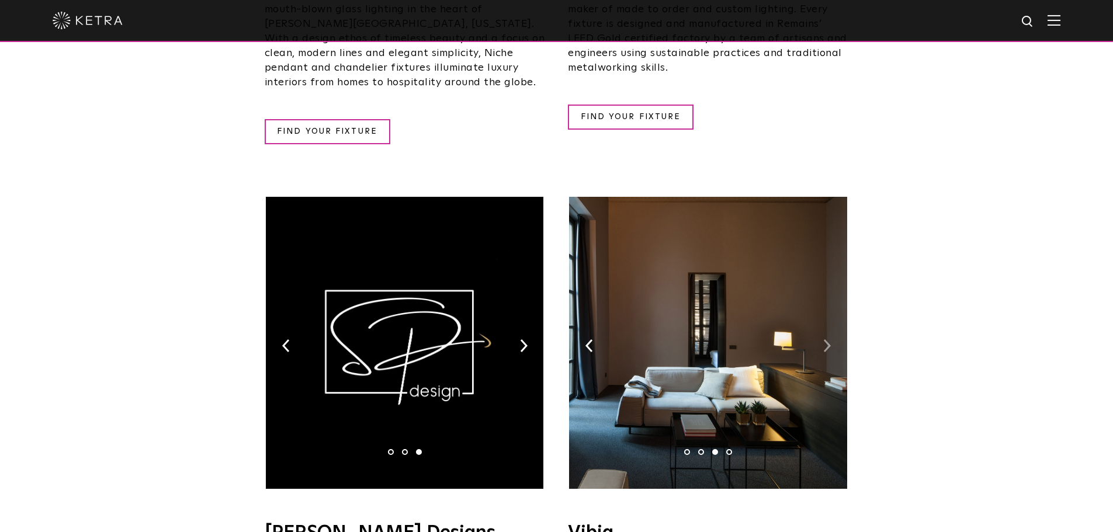
click at [825, 339] on img at bounding box center [827, 345] width 8 height 13
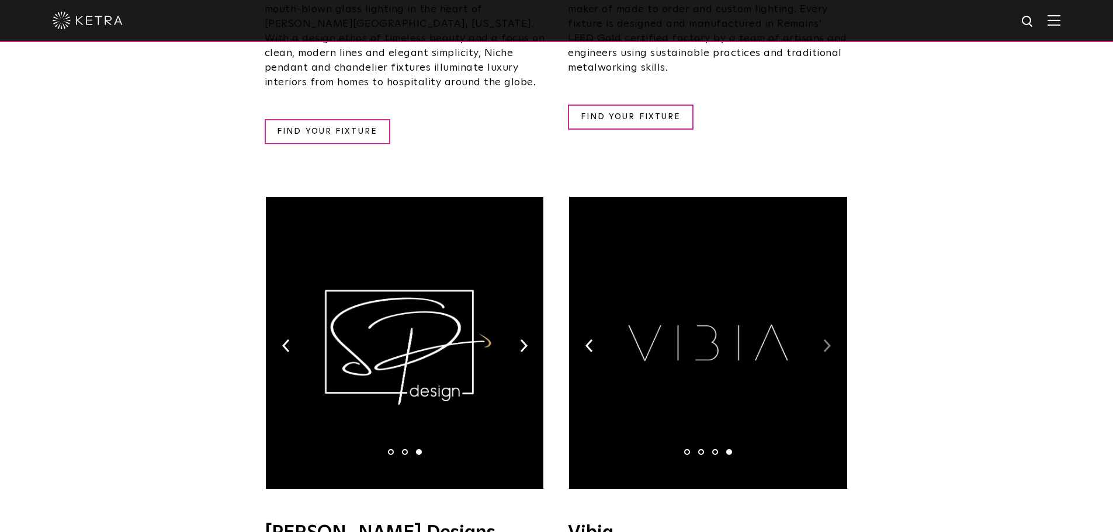
click at [825, 339] on img at bounding box center [827, 345] width 8 height 13
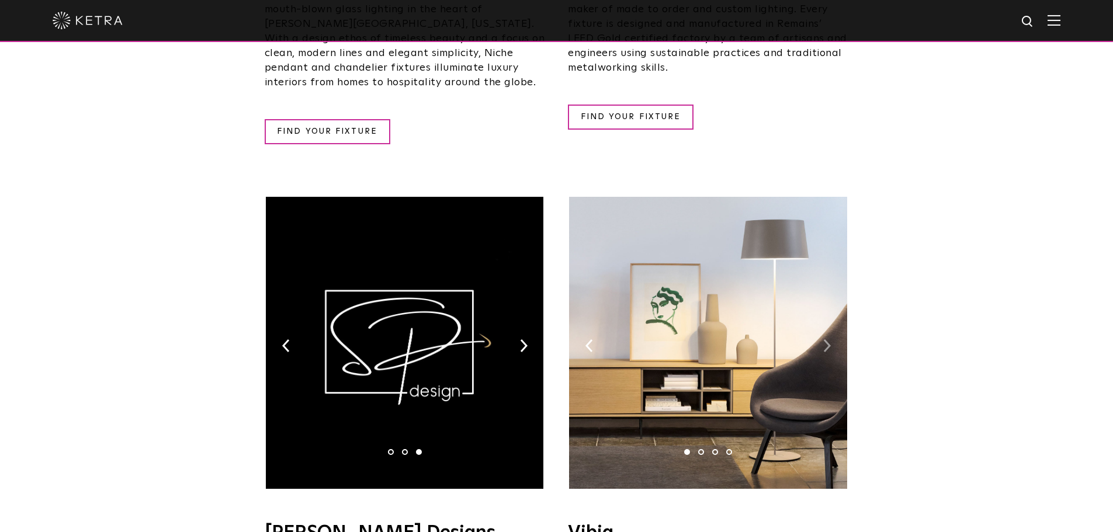
click at [825, 339] on img at bounding box center [827, 345] width 8 height 13
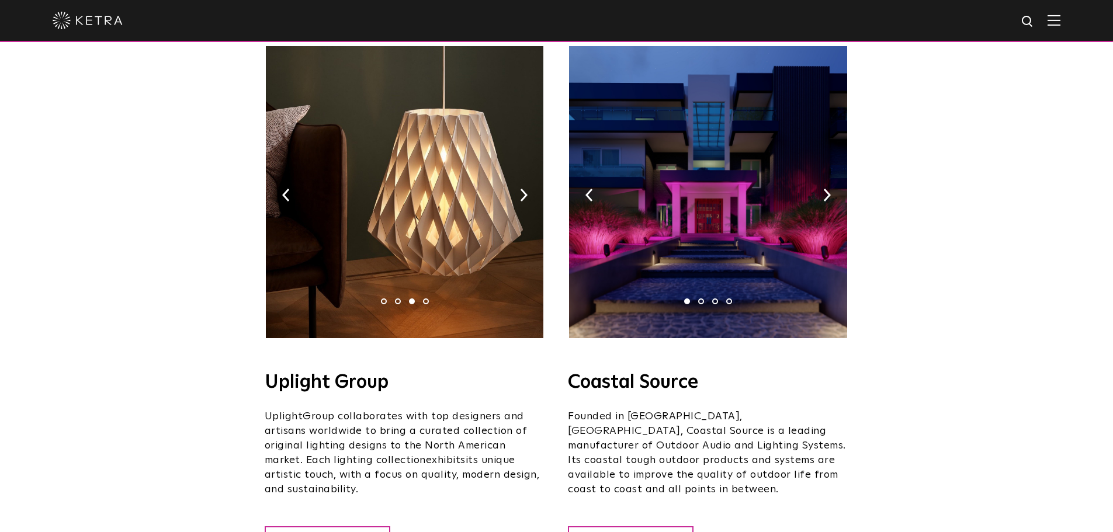
scroll to position [292, 0]
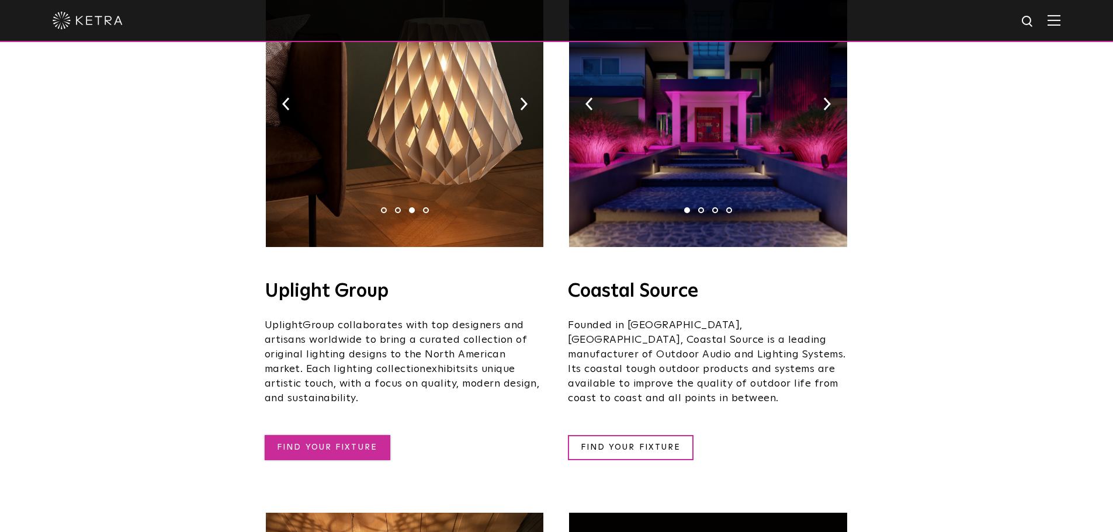
click at [323, 435] on link "FIND YOUR FIXTURE" at bounding box center [328, 447] width 126 height 25
